Goal: Answer question/provide support

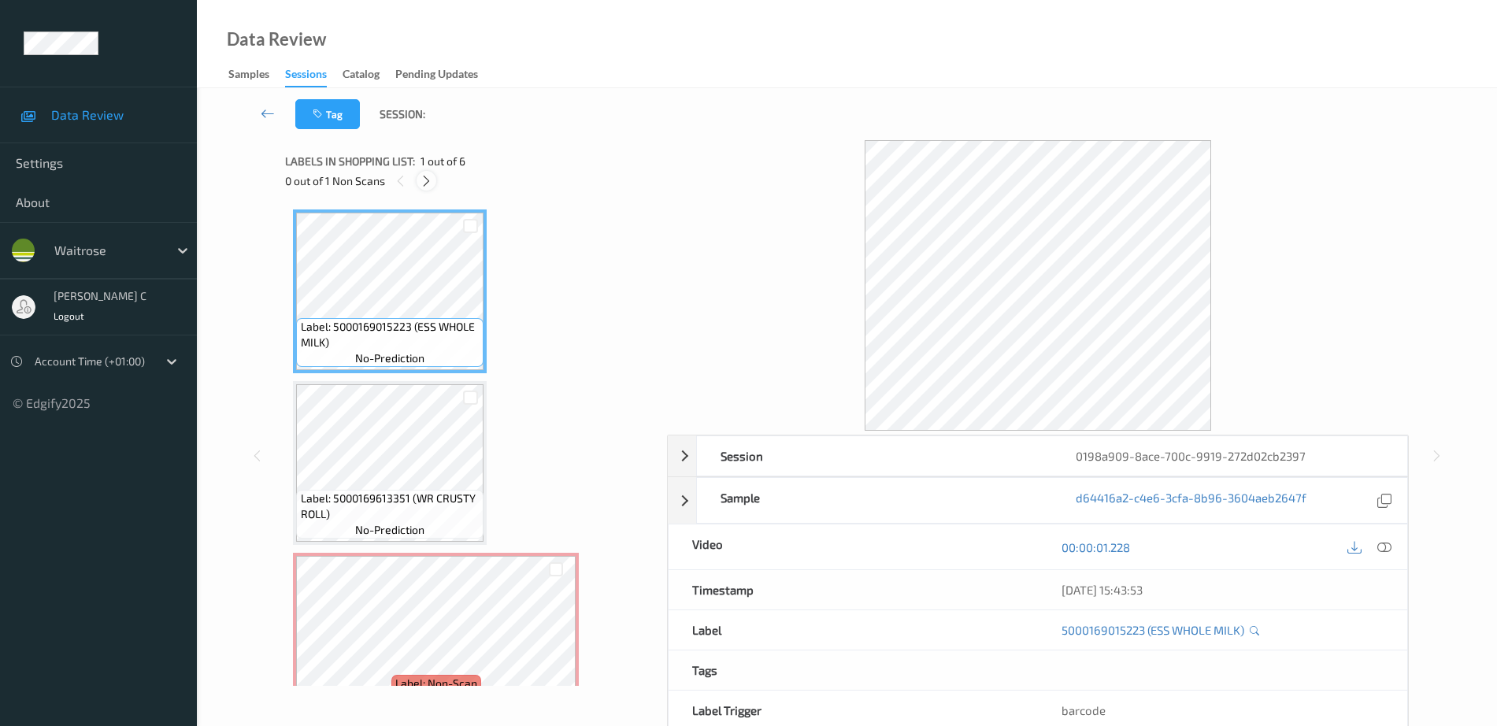
click at [426, 179] on icon at bounding box center [426, 181] width 13 height 14
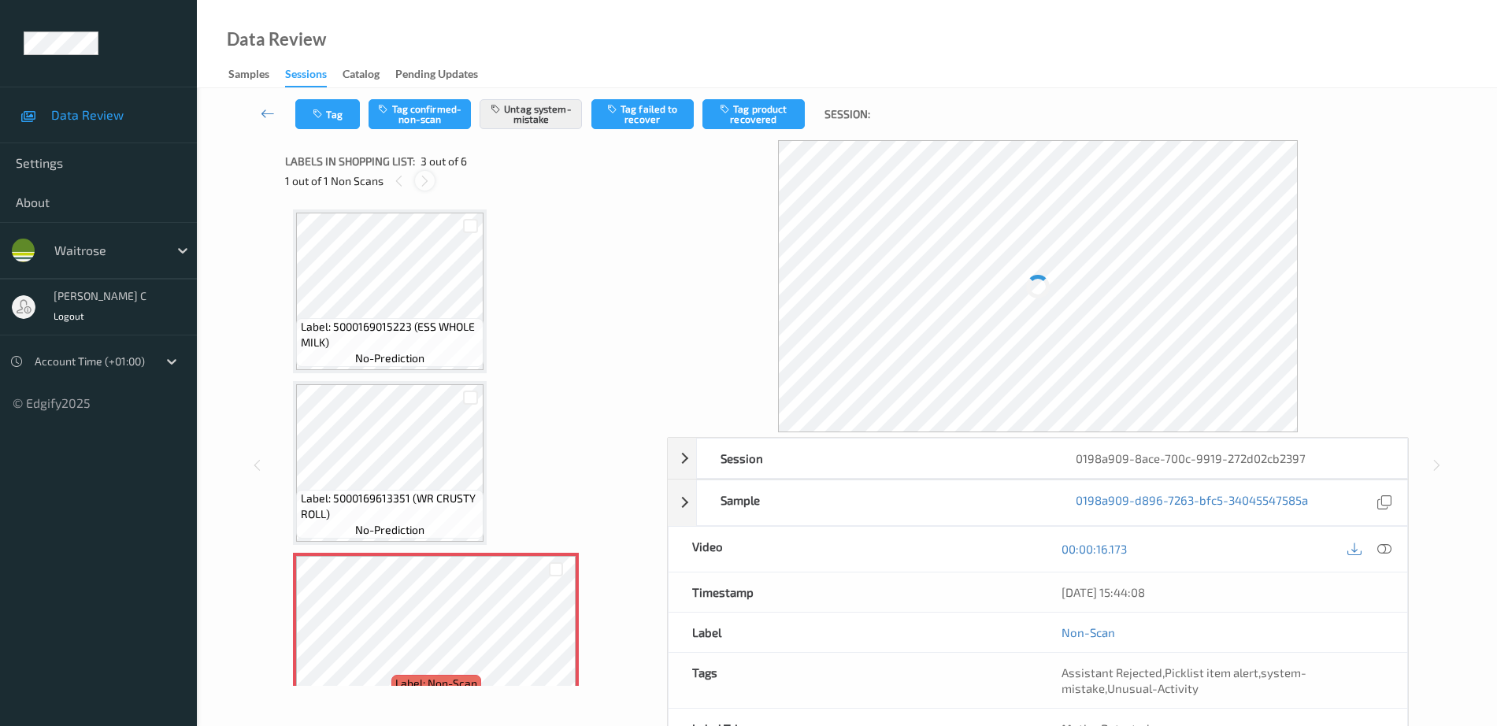
scroll to position [180, 0]
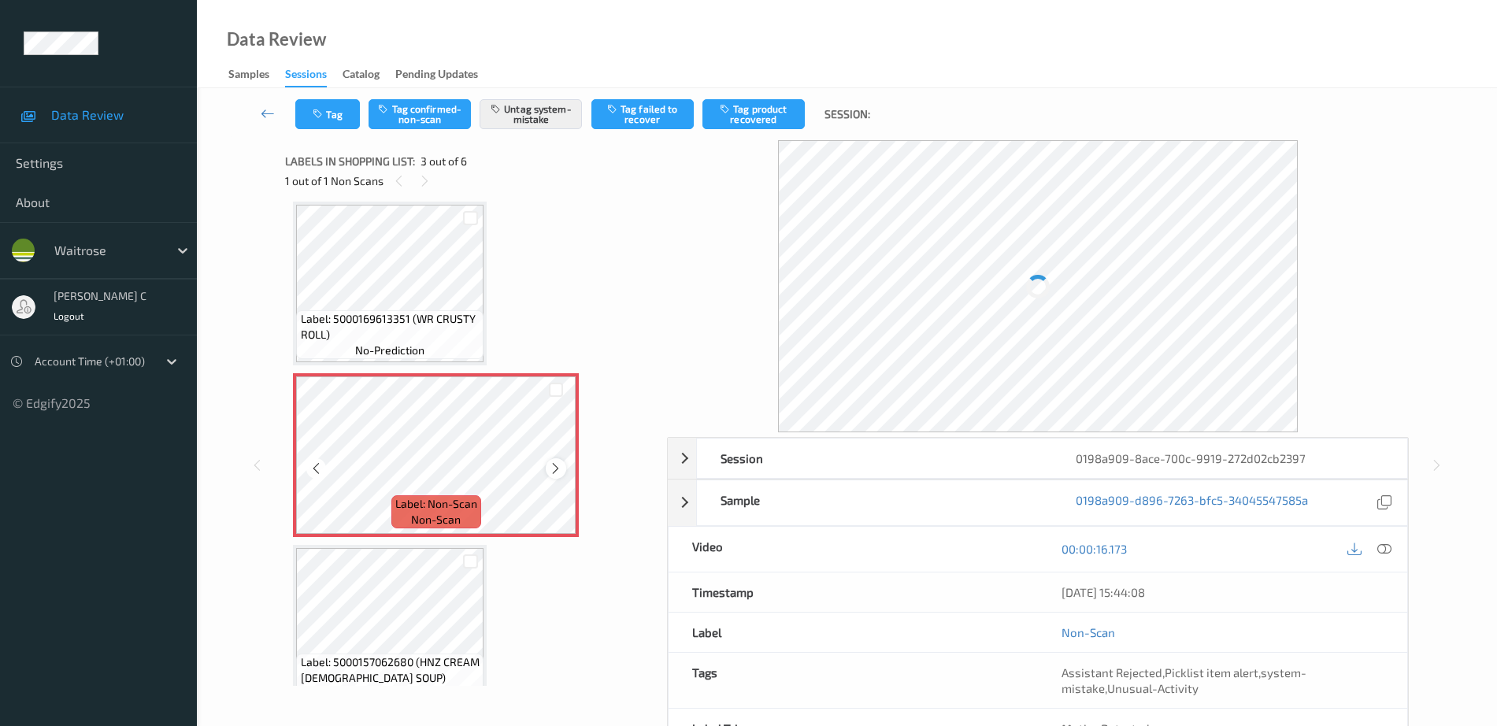
click at [561, 464] on icon at bounding box center [555, 468] width 13 height 14
drag, startPoint x: 1059, startPoint y: 665, endPoint x: 1267, endPoint y: 699, distance: 210.6
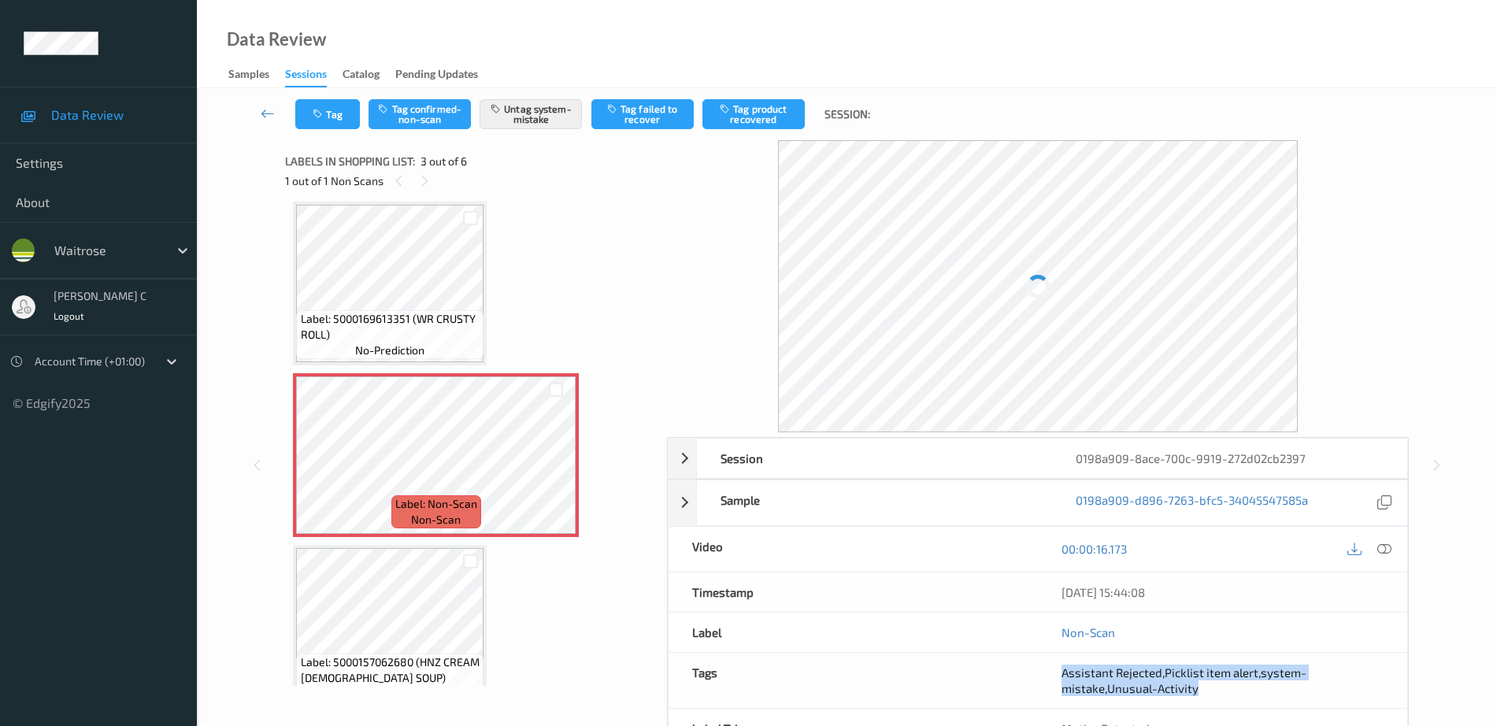
click at [1267, 699] on div "Assistant Rejected , Picklist item alert , system-mistake , Unusual-Activity" at bounding box center [1222, 680] width 369 height 55
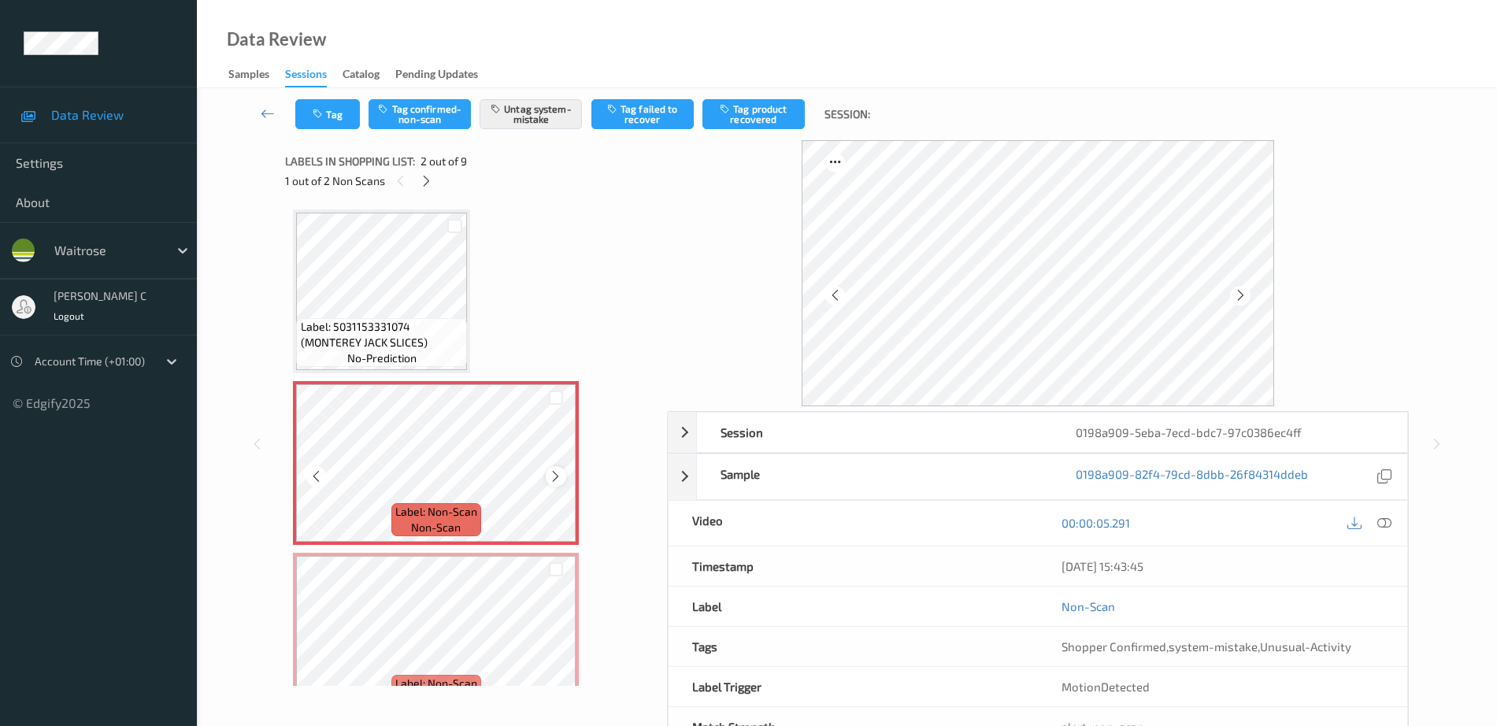
click at [558, 478] on icon at bounding box center [555, 476] width 13 height 14
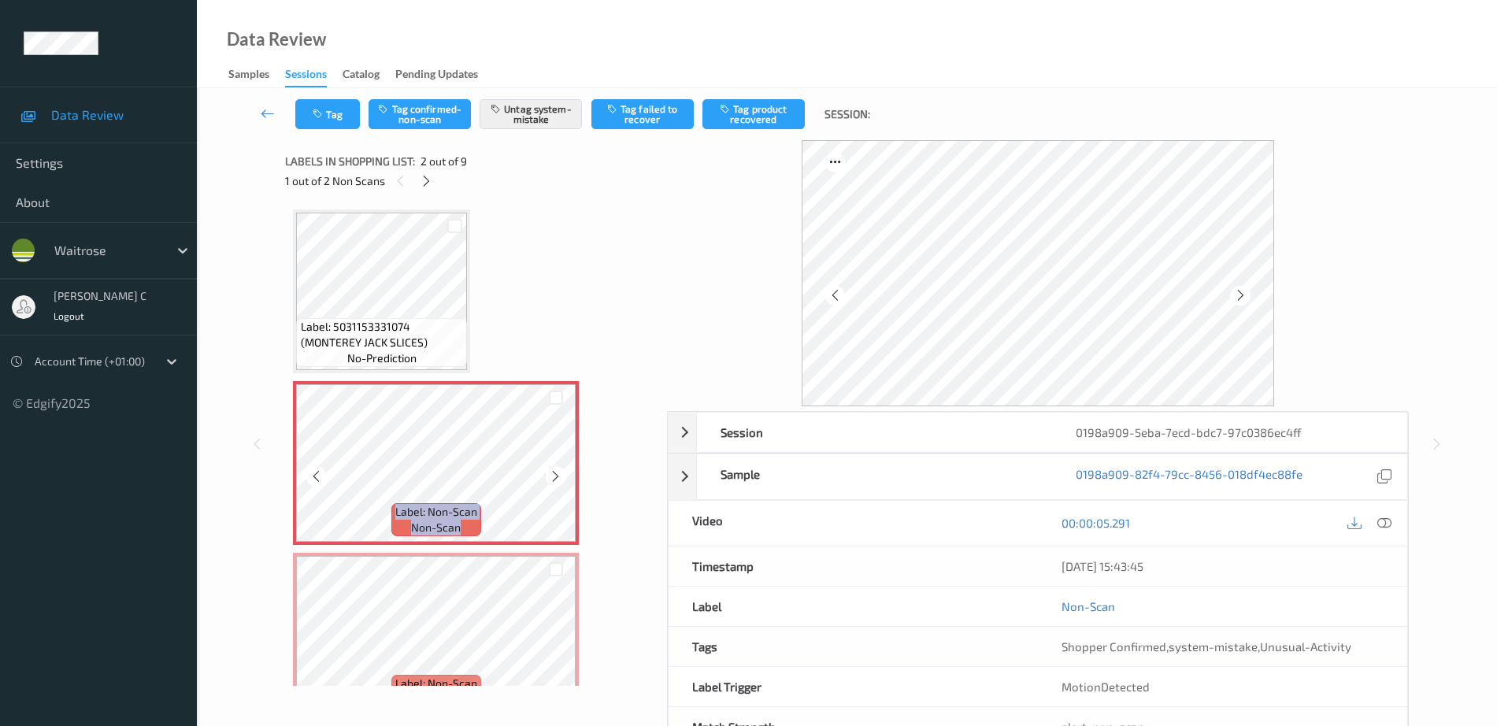
click at [558, 478] on icon at bounding box center [555, 476] width 13 height 14
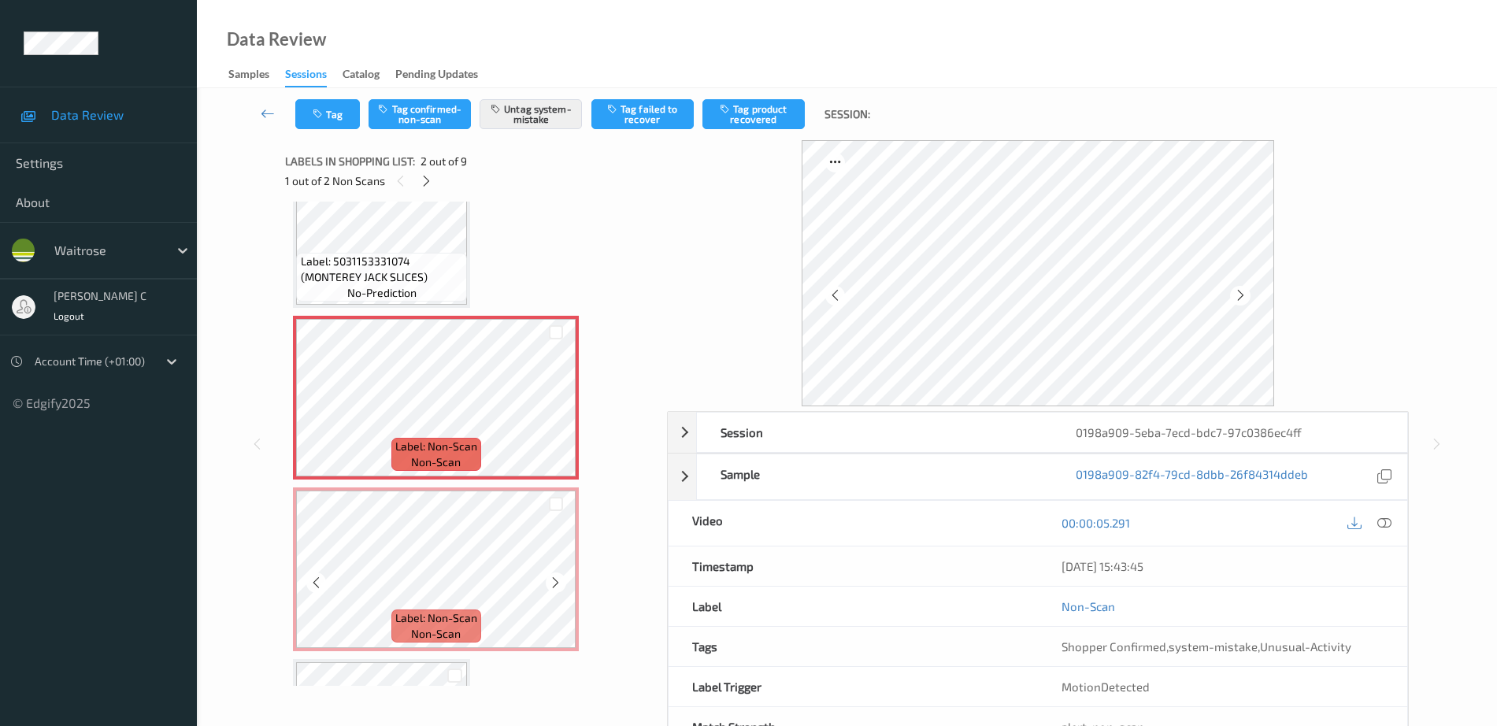
scroll to position [98, 0]
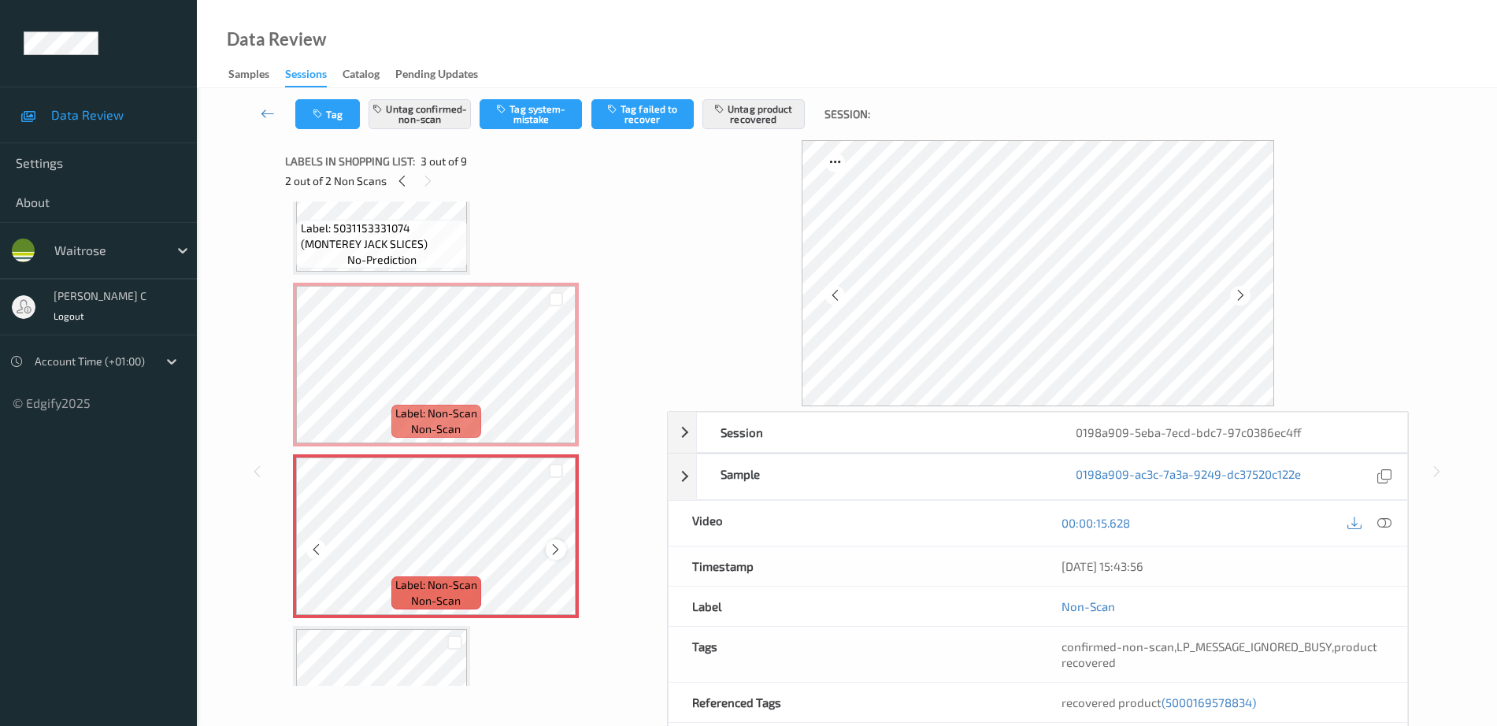
click at [548, 549] on div at bounding box center [556, 549] width 20 height 20
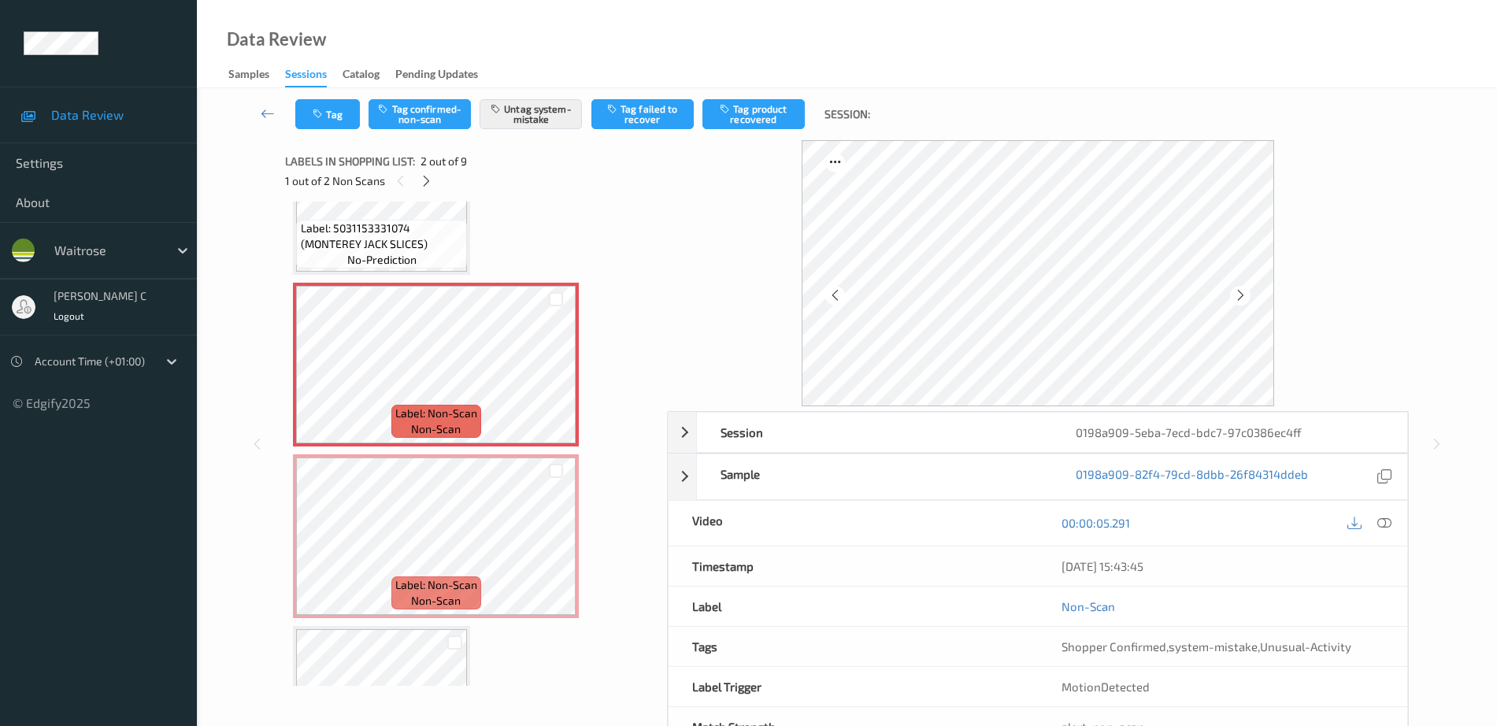
click at [1383, 529] on div at bounding box center [1384, 523] width 21 height 21
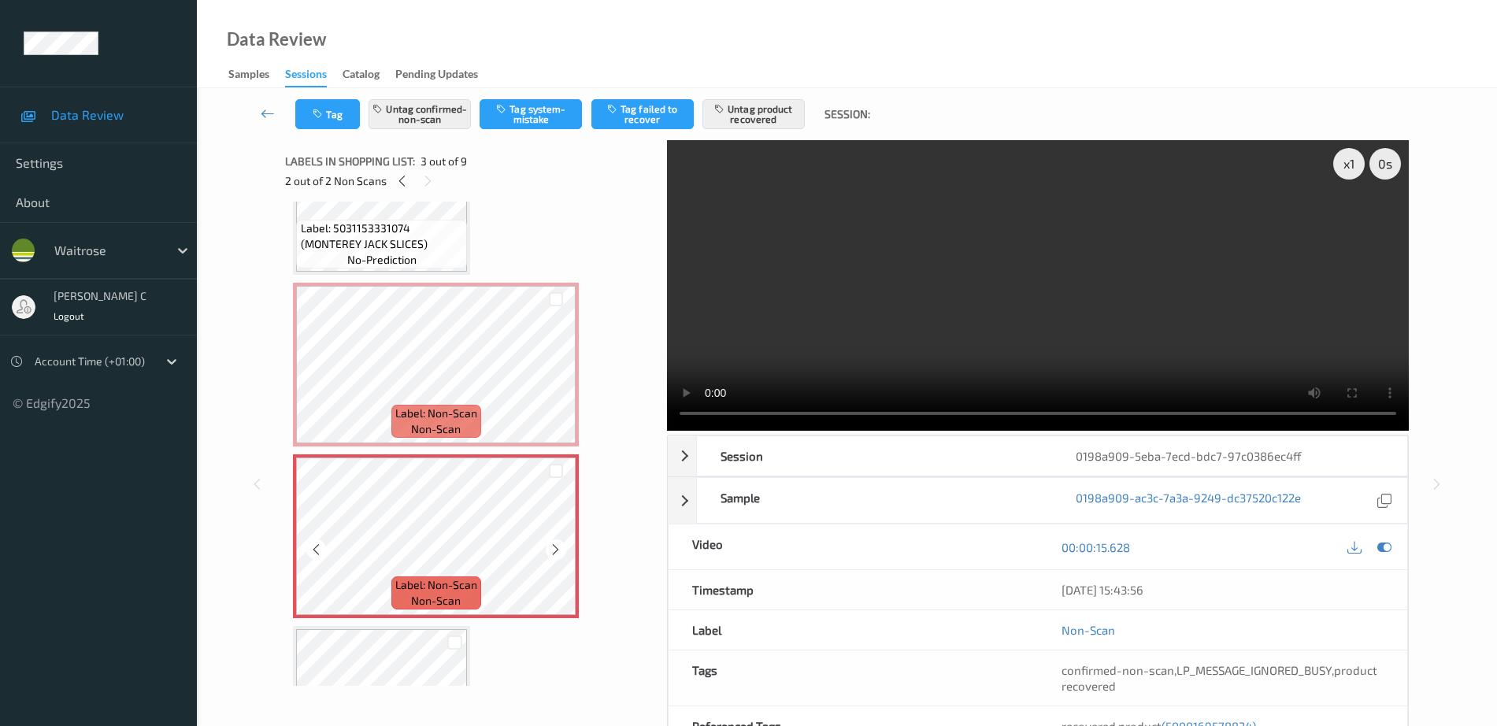
scroll to position [295, 0]
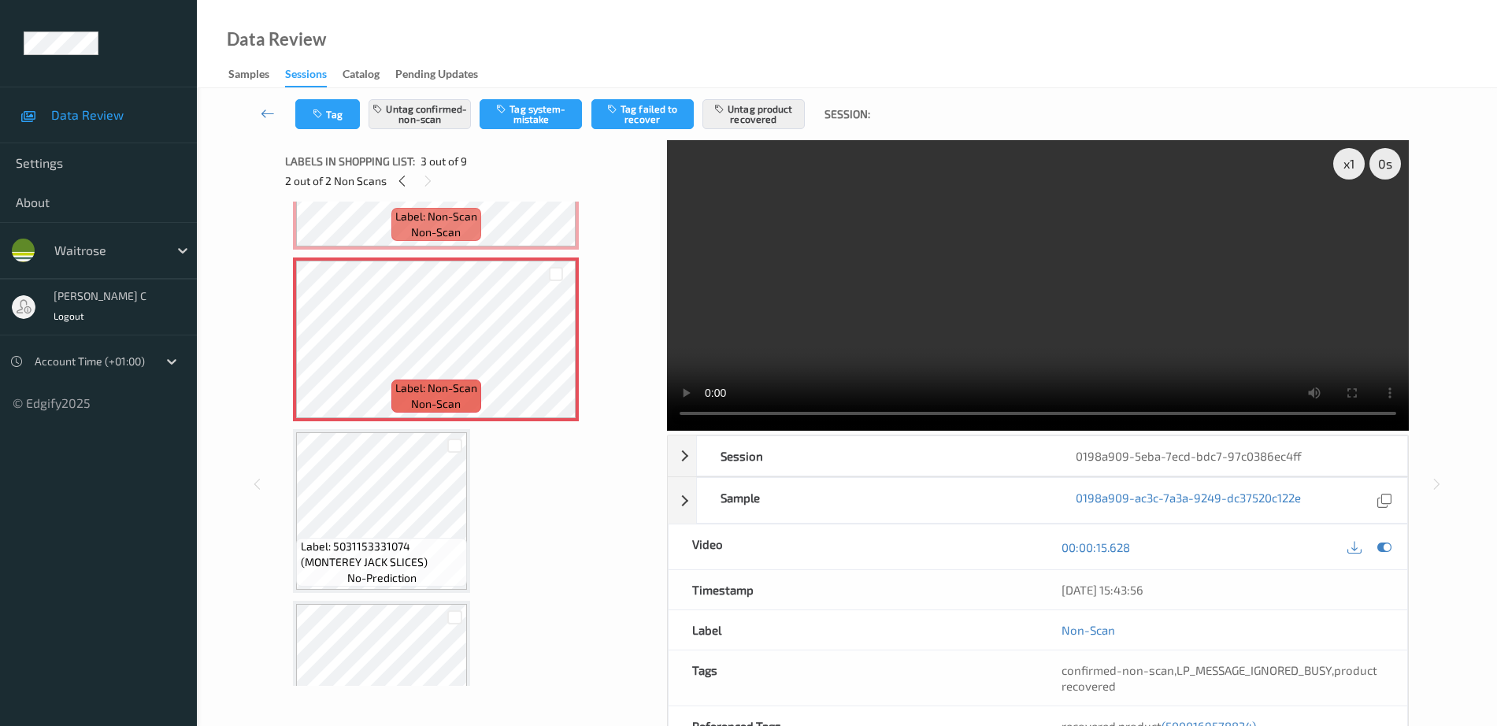
click at [377, 568] on span "Label: 5031153331074 (MONTEREY JACK SLICES)" at bounding box center [382, 554] width 163 height 31
